Goal: Task Accomplishment & Management: Use online tool/utility

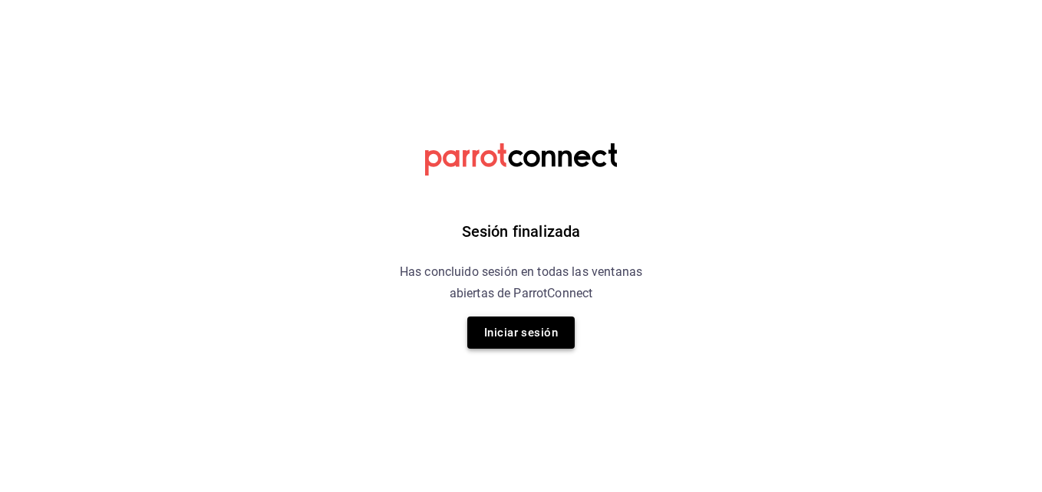
click at [502, 327] on button "Iniciar sesión" at bounding box center [520, 333] width 107 height 32
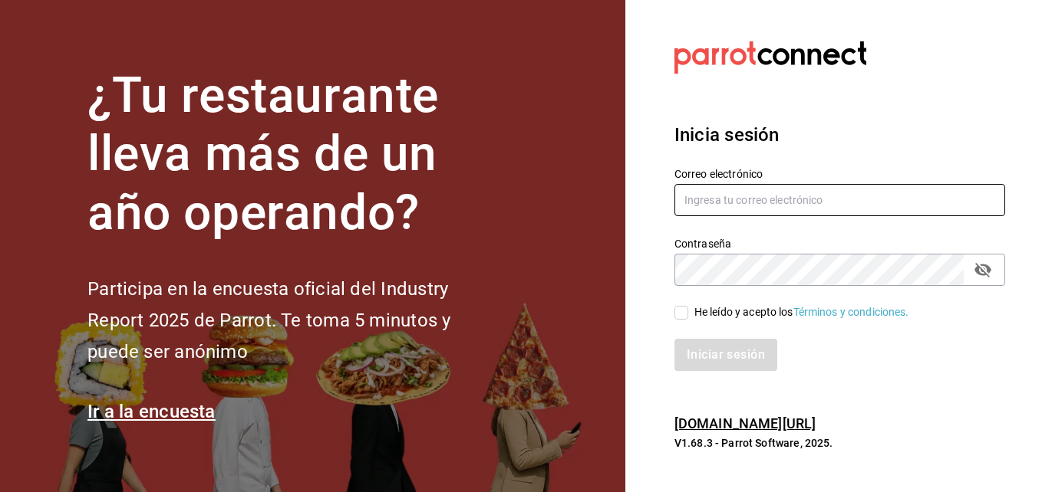
type input "[PERSON_NAME][EMAIL_ADDRESS][PERSON_NAME][DOMAIN_NAME]"
click at [683, 315] on input "He leído y acepto los Términos y condiciones." at bounding box center [681, 313] width 14 height 14
checkbox input "true"
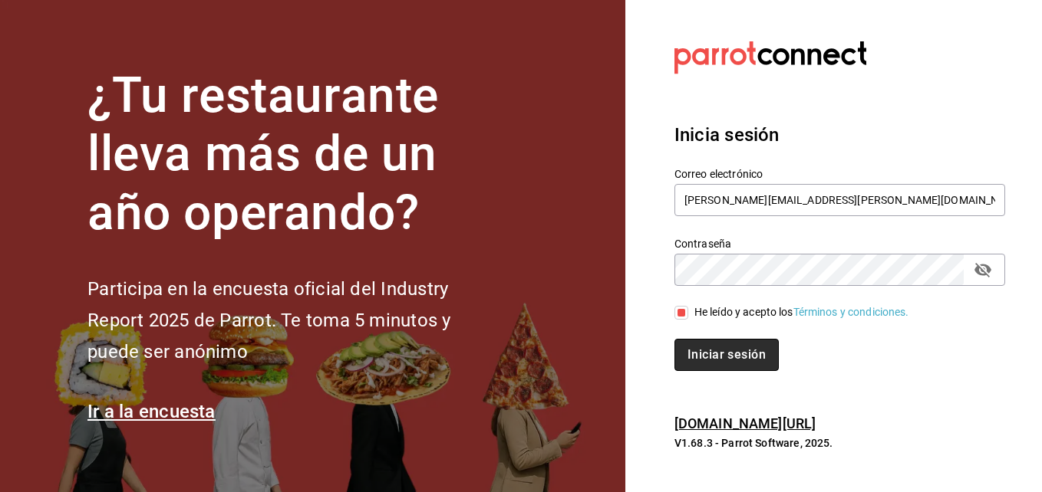
click at [727, 349] on button "Iniciar sesión" at bounding box center [726, 355] width 104 height 32
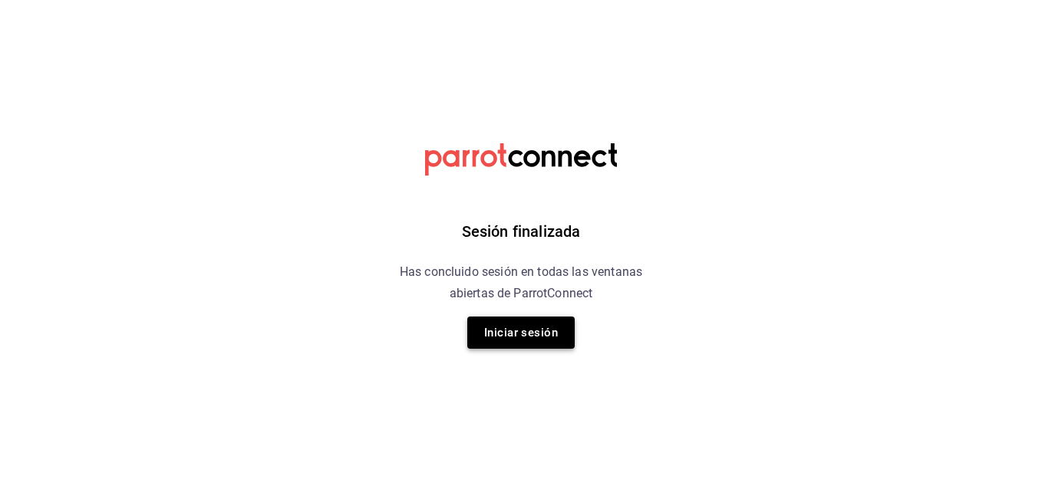
click at [486, 333] on button "Iniciar sesión" at bounding box center [520, 333] width 107 height 32
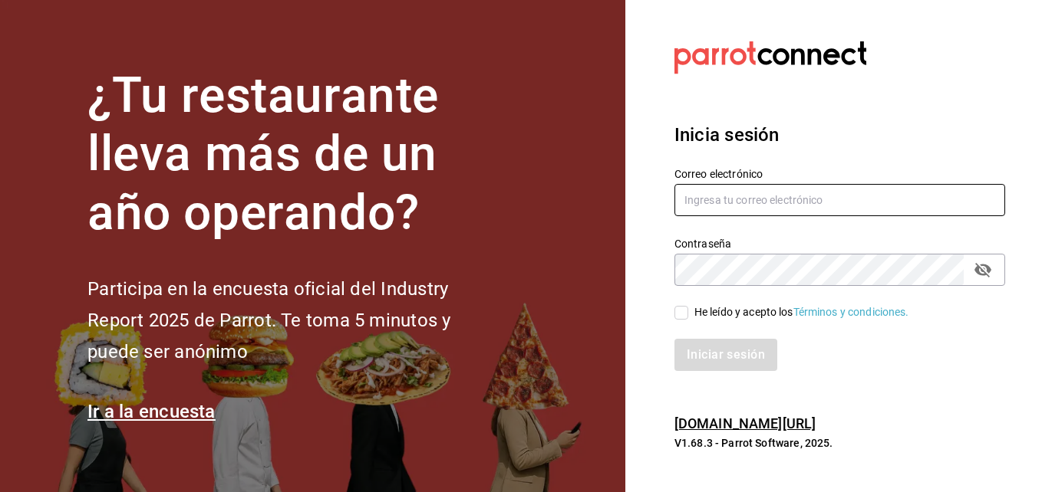
type input "[PERSON_NAME][EMAIL_ADDRESS][PERSON_NAME][DOMAIN_NAME]"
click at [677, 315] on input "He leído y acepto los Términos y condiciones." at bounding box center [681, 313] width 14 height 14
checkbox input "true"
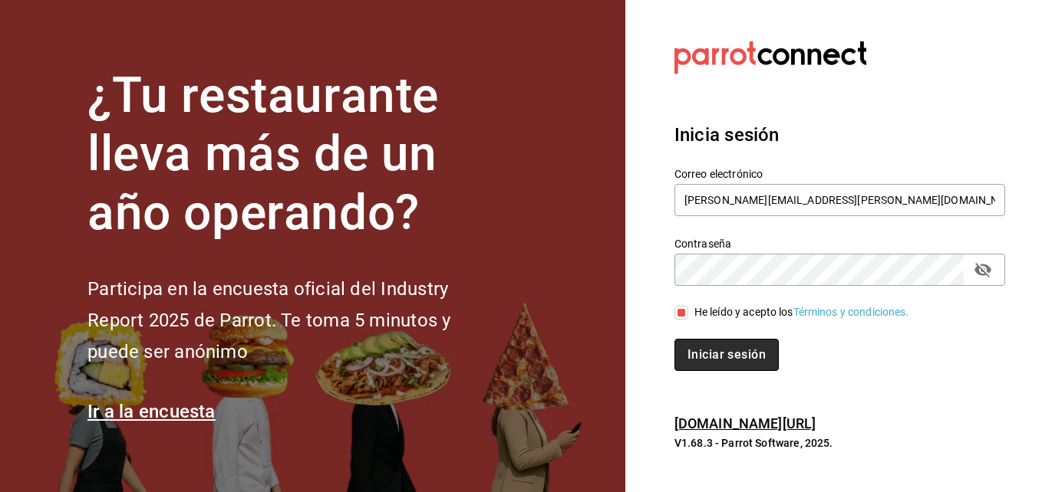
click at [693, 347] on button "Iniciar sesión" at bounding box center [726, 355] width 104 height 32
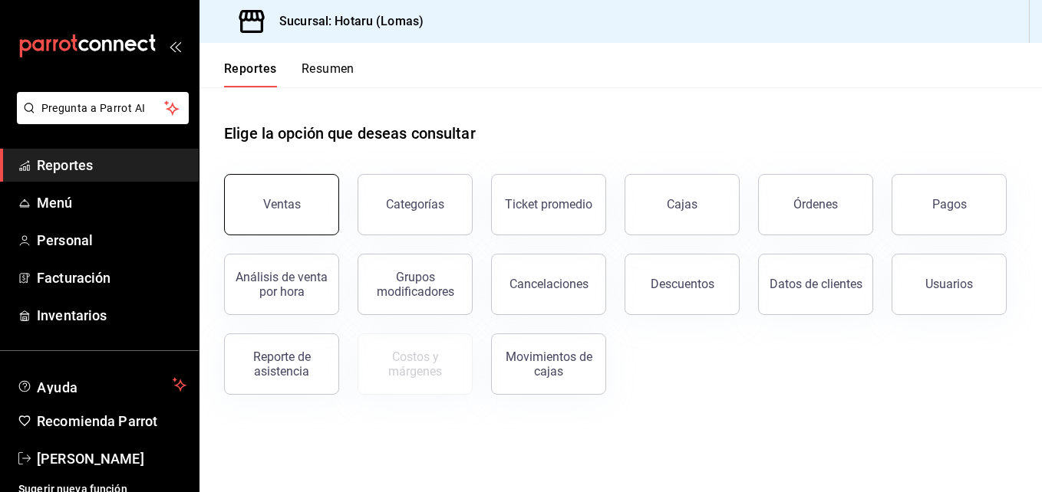
click at [272, 196] on button "Ventas" at bounding box center [281, 204] width 115 height 61
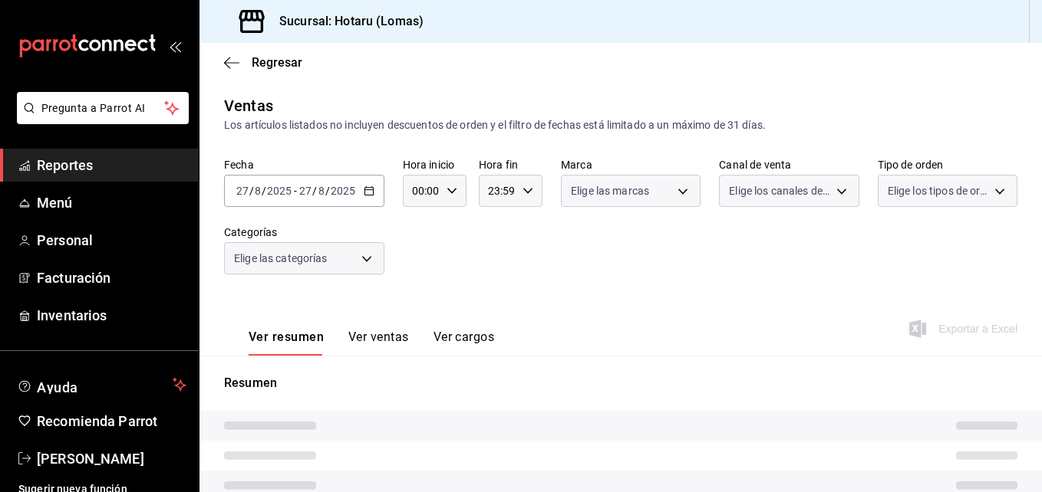
click at [240, 186] on input "27" at bounding box center [242, 191] width 14 height 12
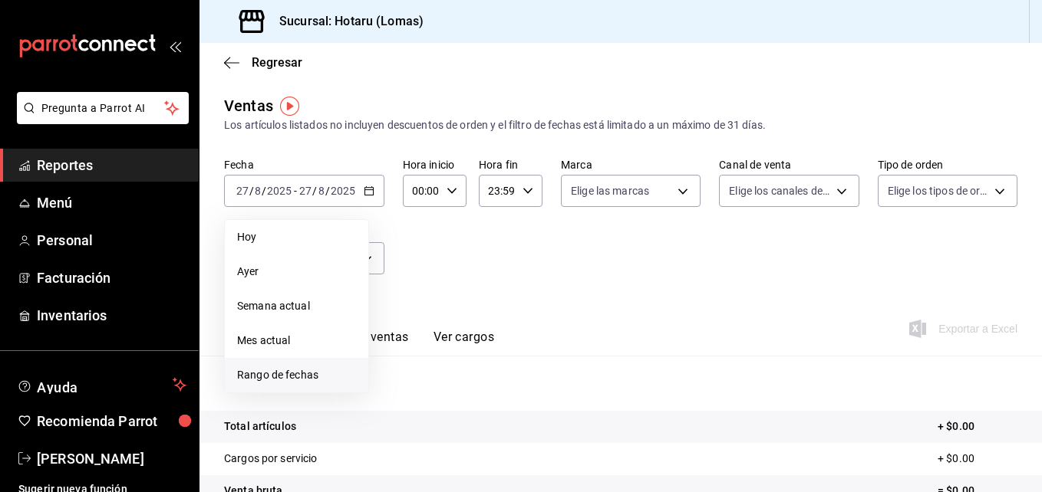
click at [261, 378] on span "Rango de fechas" at bounding box center [296, 375] width 119 height 16
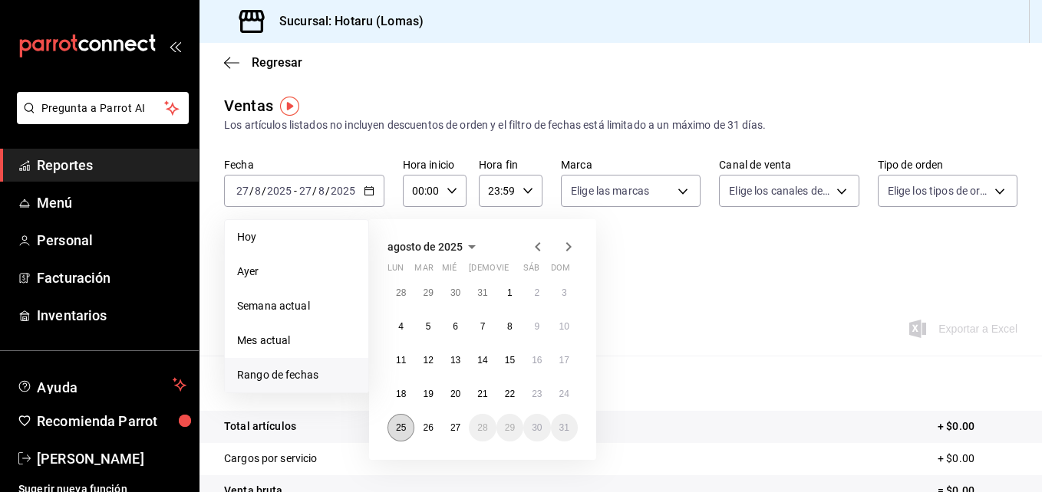
click at [398, 430] on abbr "25" at bounding box center [401, 428] width 10 height 11
drag, startPoint x: 398, startPoint y: 430, endPoint x: 459, endPoint y: 433, distance: 61.4
click at [459, 433] on div "28 29 30 31 1 2 3 4 5 6 7 8 9 10 11 12 13 14 15 16 17 18 19 20 21 22 23 24 25 2…" at bounding box center [482, 360] width 190 height 163
click at [459, 433] on abbr "27" at bounding box center [455, 428] width 10 height 11
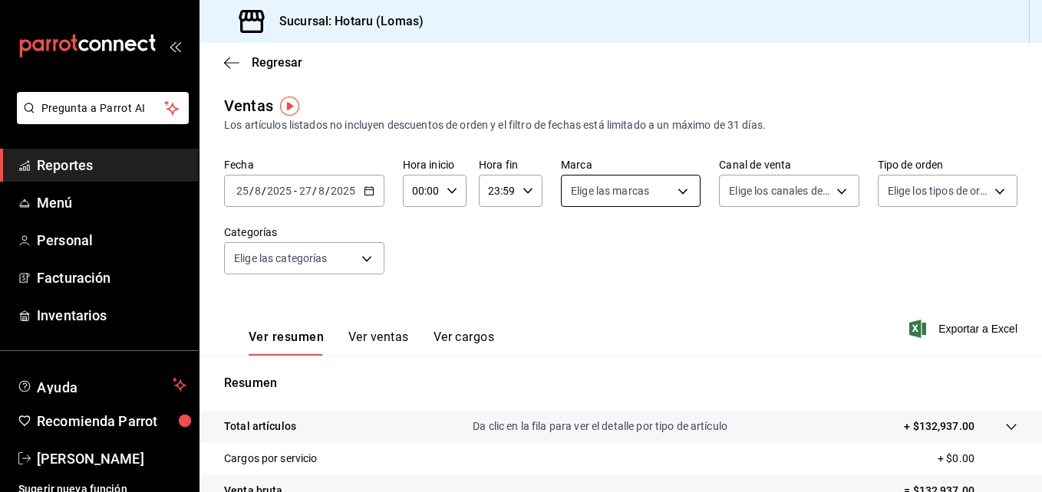
click at [680, 188] on body "Pregunta a Parrot AI Reportes Menú Personal Facturación Inventarios Ayuda Recom…" at bounding box center [521, 246] width 1042 height 492
click at [569, 246] on input "checkbox" at bounding box center [574, 251] width 14 height 14
checkbox input "true"
type input "3e56ebbd-5443-43e7-93f2-907a73195741"
checkbox input "true"
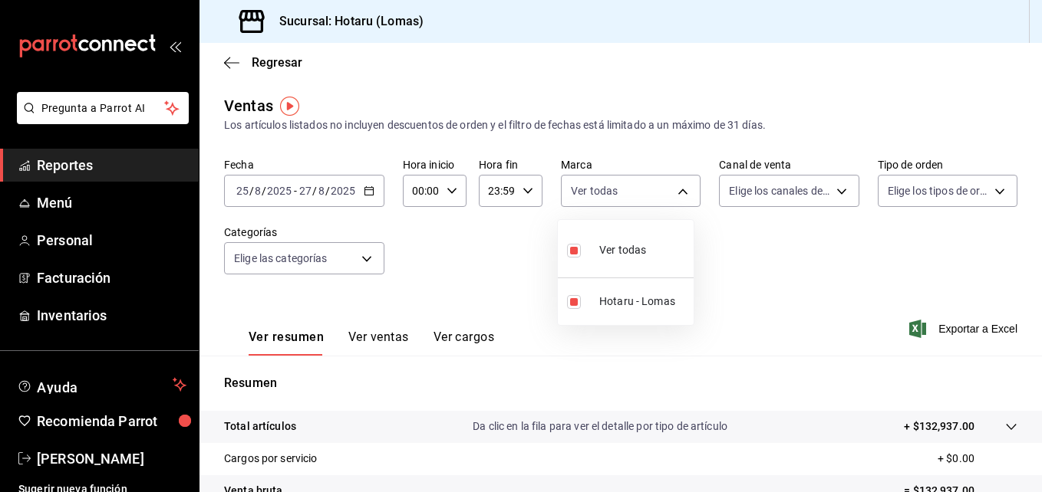
click at [827, 196] on div at bounding box center [521, 246] width 1042 height 492
click at [832, 193] on body "Pregunta a Parrot AI Reportes Menú Personal Facturación Inventarios Ayuda Recom…" at bounding box center [521, 246] width 1042 height 492
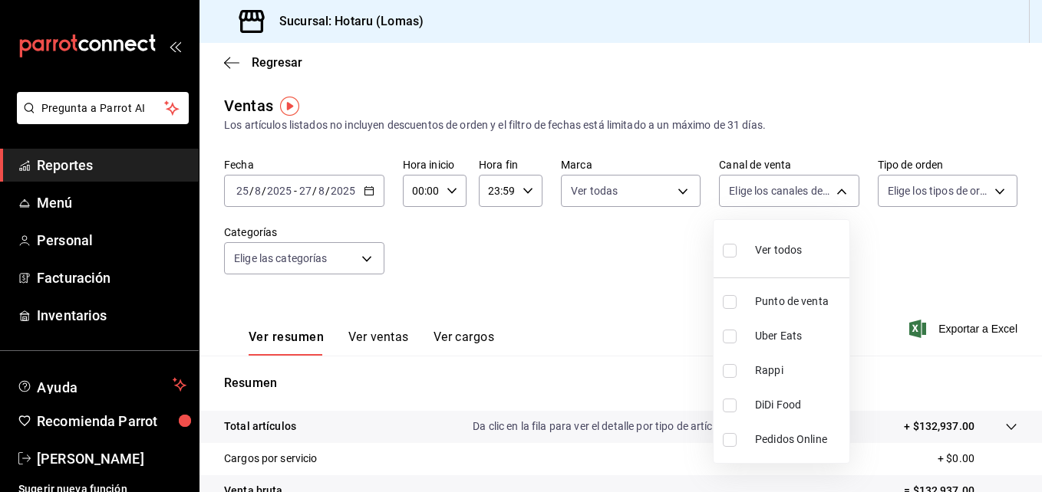
click at [727, 248] on input "checkbox" at bounding box center [730, 251] width 14 height 14
checkbox input "true"
type input "PARROT,UBER_EATS,RAPPI,DIDI_FOOD,ONLINE"
checkbox input "true"
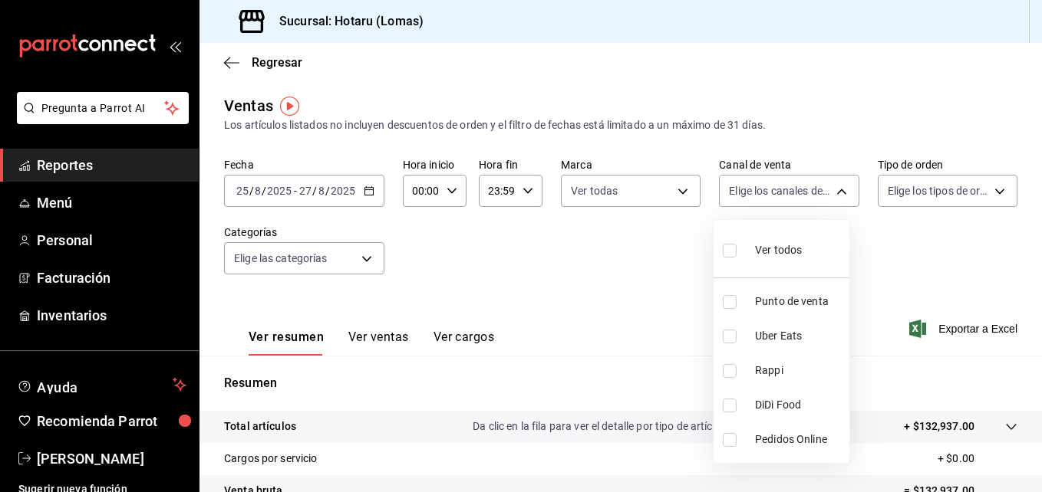
checkbox input "true"
click at [944, 187] on div at bounding box center [521, 246] width 1042 height 492
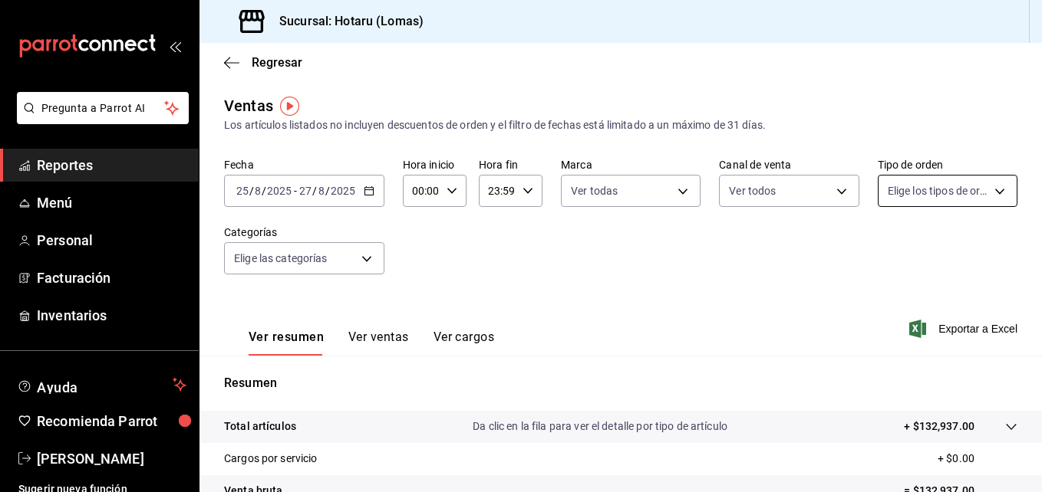
click at [983, 189] on body "Pregunta a Parrot AI Reportes Menú Personal Facturación Inventarios Ayuda Recom…" at bounding box center [521, 246] width 1042 height 492
click at [882, 249] on input "checkbox" at bounding box center [885, 251] width 14 height 14
checkbox input "true"
type input "899a4b0f-9bfe-4524-9241-6382deeeae59,b42e7cc8-ee80-43b1-a1e6-a021e86c4ad7,EXTER…"
checkbox input "true"
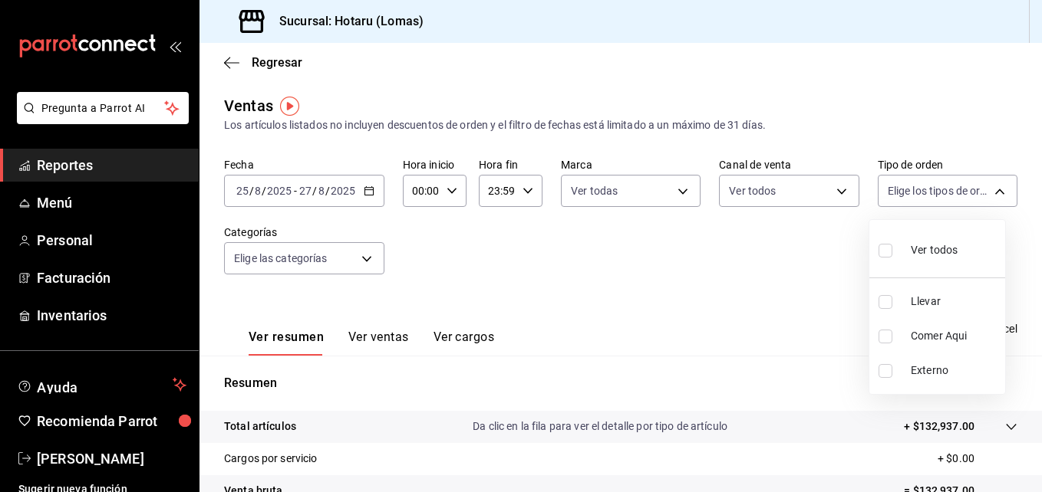
checkbox input "true"
click at [361, 262] on div at bounding box center [521, 246] width 1042 height 492
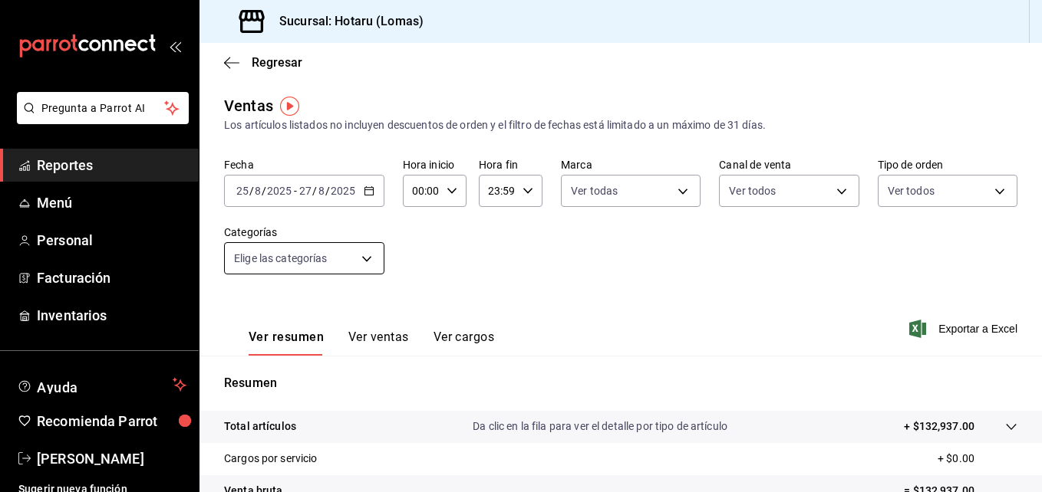
click at [371, 256] on body "Pregunta a Parrot AI Reportes Menú Personal Facturación Inventarios Ayuda Recom…" at bounding box center [521, 246] width 1042 height 492
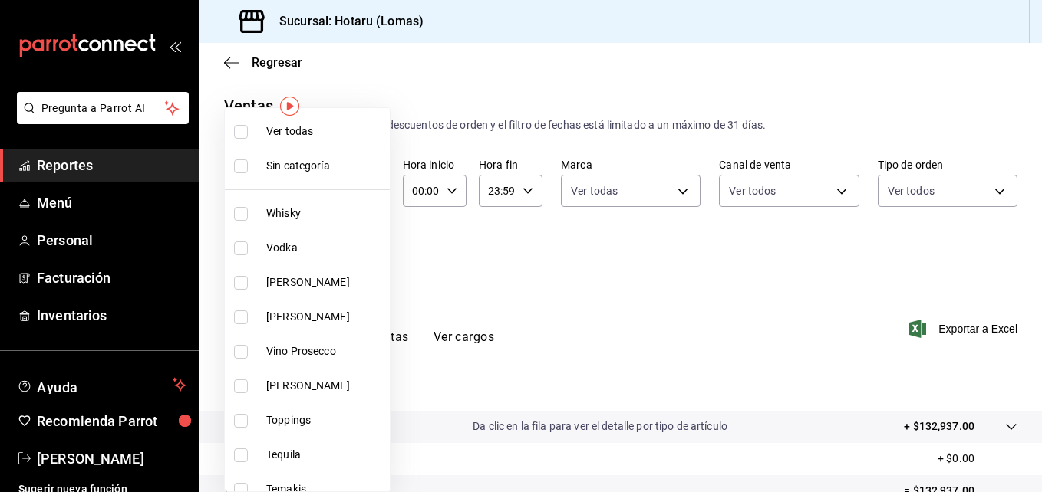
click at [239, 130] on input "checkbox" at bounding box center [241, 132] width 14 height 14
checkbox input "true"
type input "fbab3e25-4d8f-420c-b630-be820f104942,3e583561-a8ae-484f-bffa-23a66a36d1e2,2ac29…"
checkbox input "true"
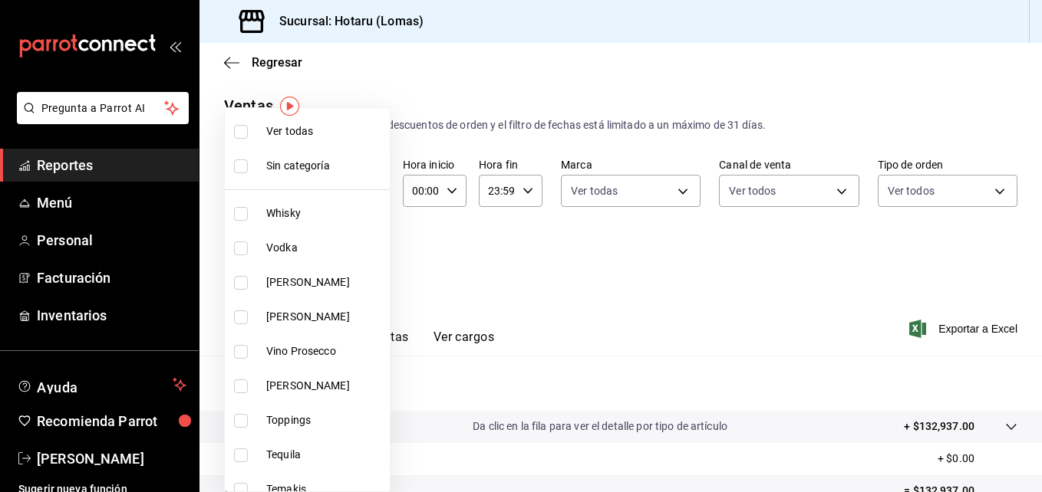
checkbox input "true"
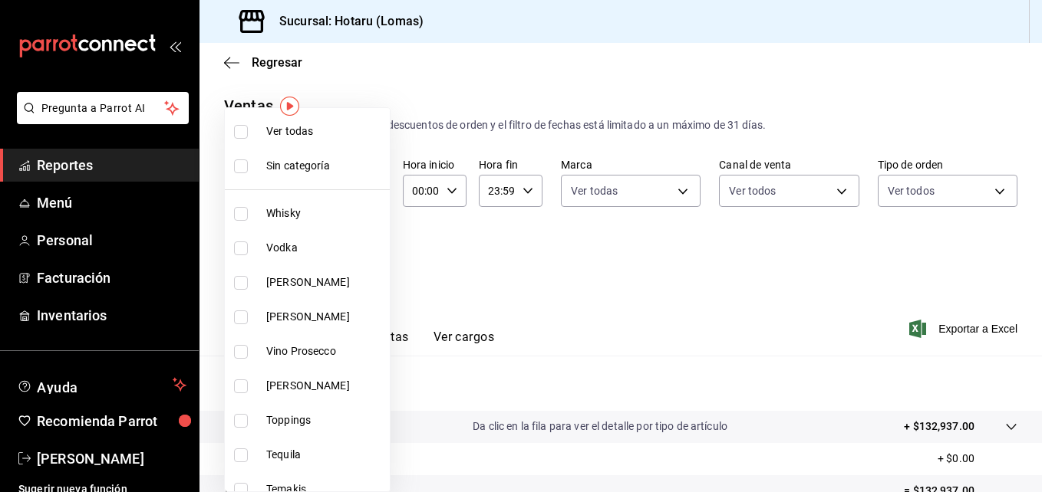
checkbox input "true"
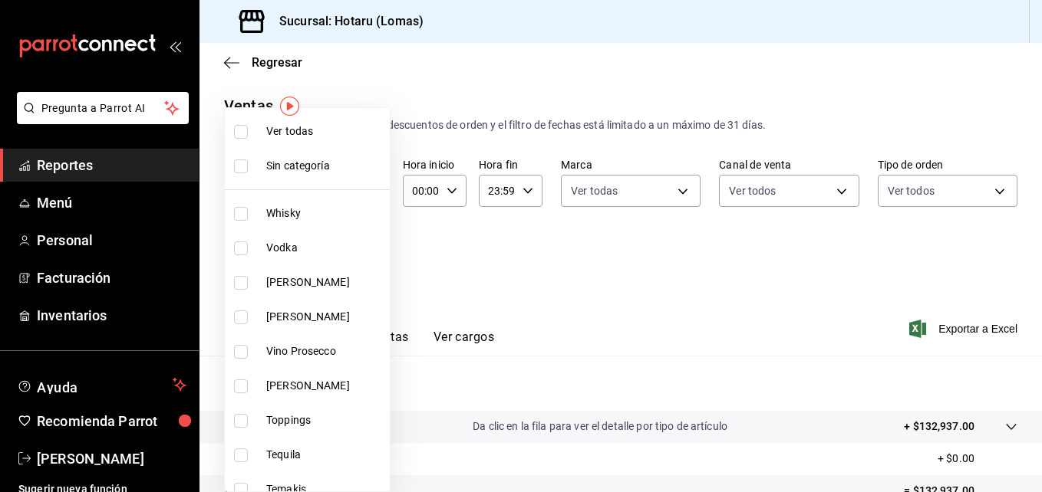
checkbox input "true"
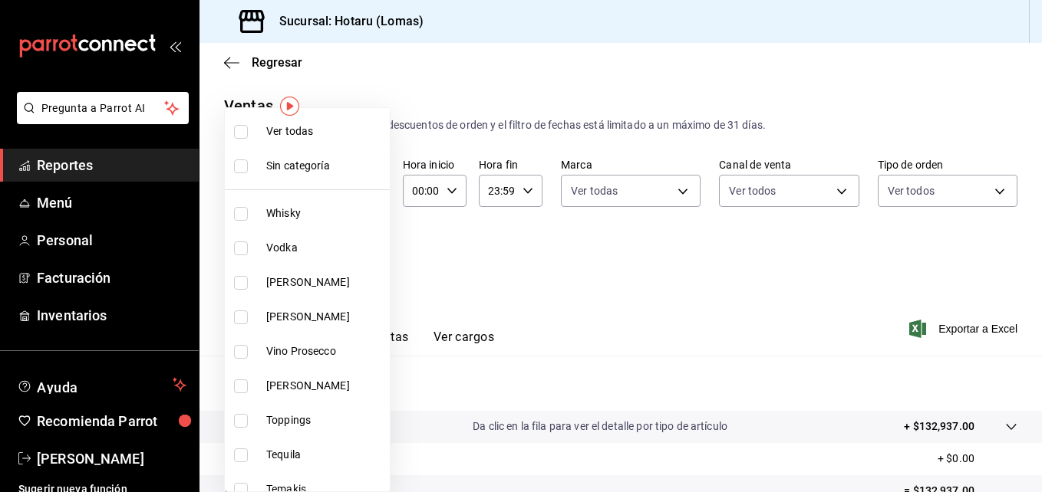
checkbox input "true"
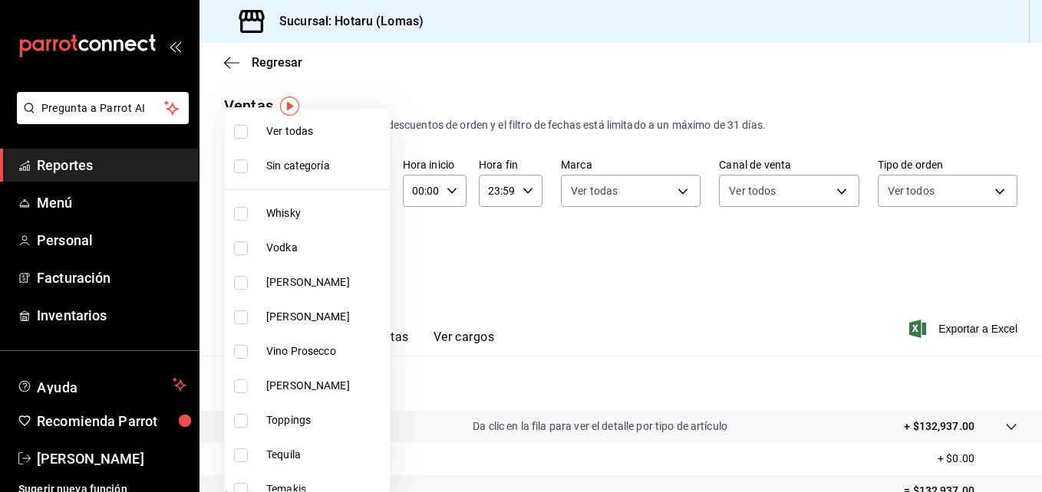
checkbox input "true"
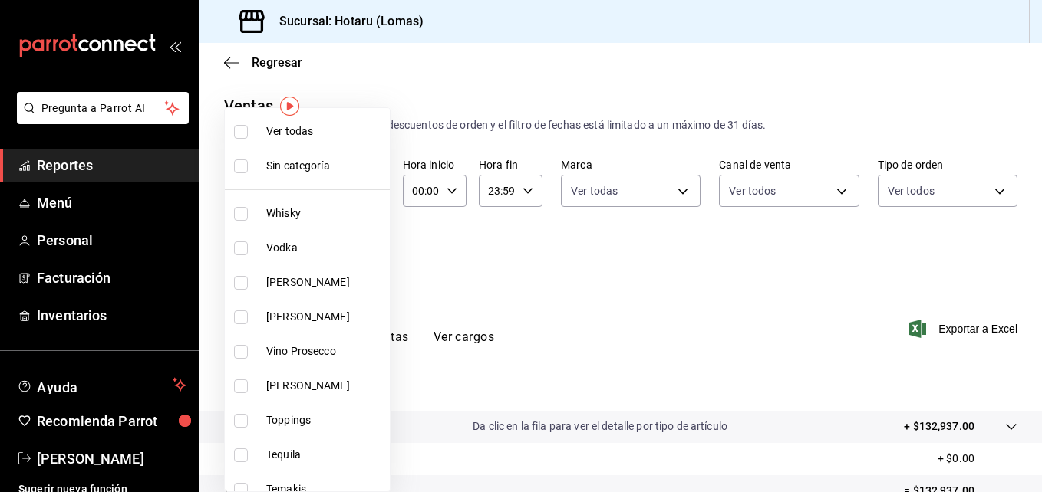
checkbox input "true"
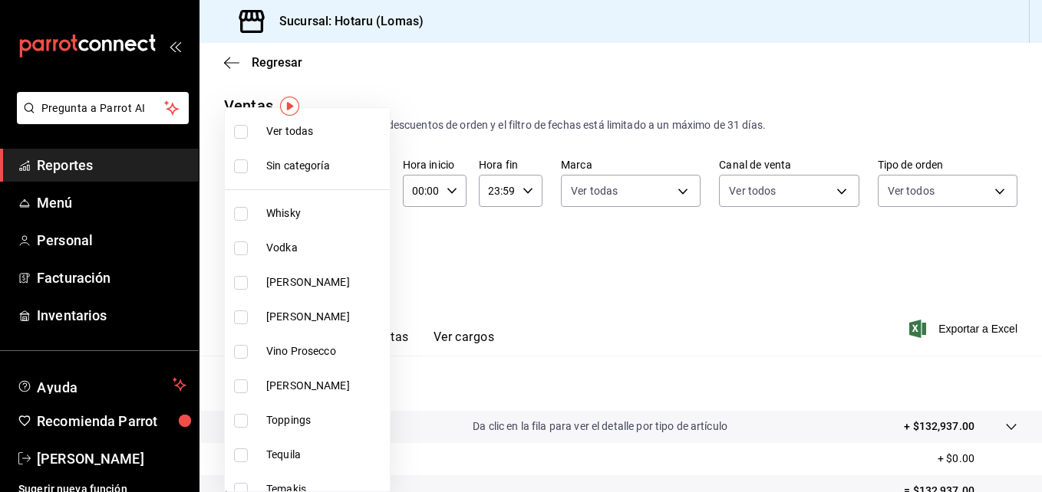
checkbox input "true"
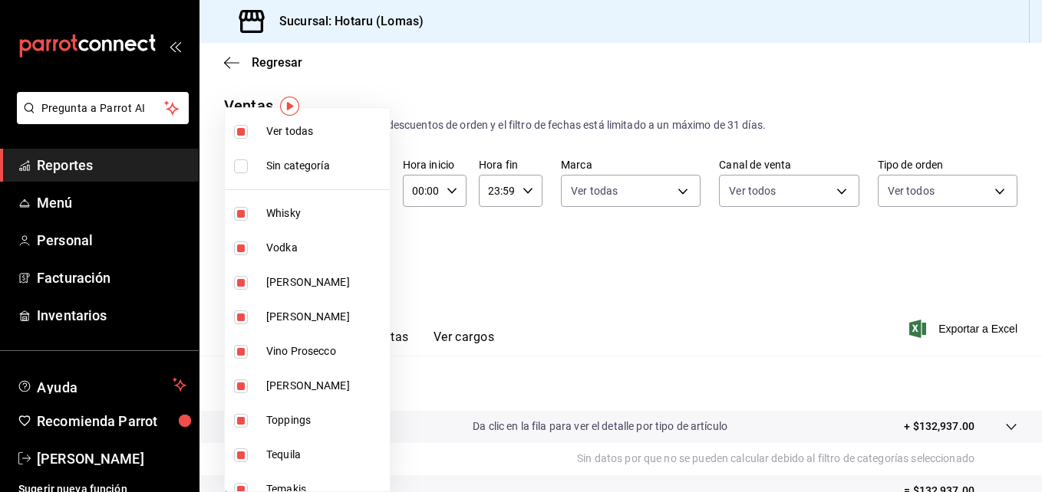
click at [920, 315] on div at bounding box center [521, 246] width 1042 height 492
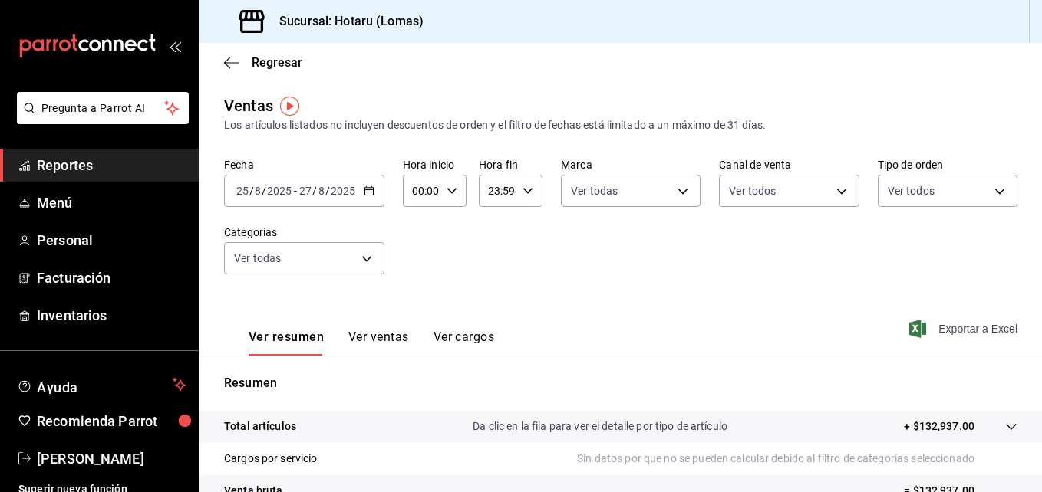
click at [935, 321] on span "Exportar a Excel" at bounding box center [964, 329] width 105 height 18
